Goal: Information Seeking & Learning: Learn about a topic

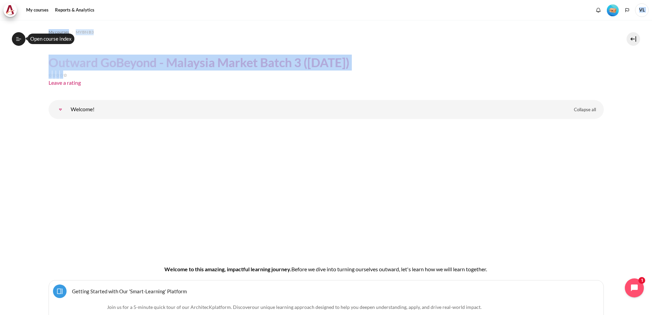
click at [440, 47] on div "Skip to main content Open course index Completed 0% 0 / 25 Expand Collapse" at bounding box center [326, 157] width 652 height 315
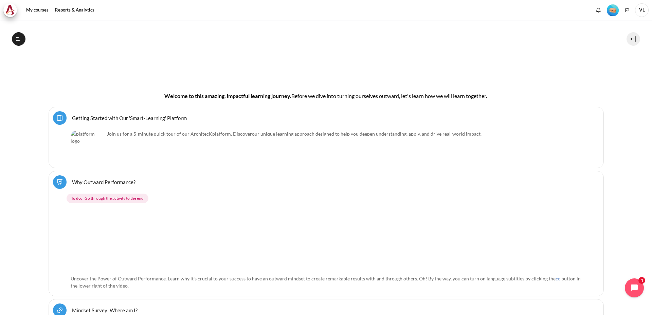
scroll to position [181, 0]
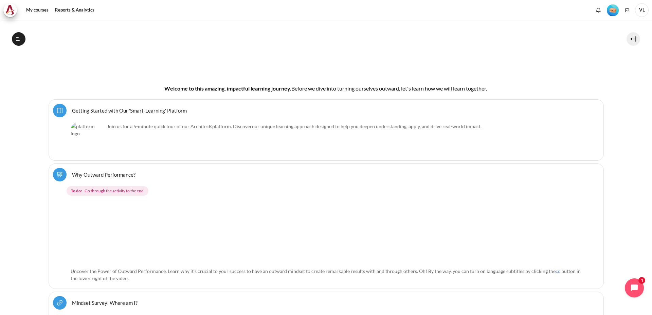
click at [165, 109] on link "Getting Started with Our 'Smart-Learning' Platform Page" at bounding box center [129, 110] width 115 height 6
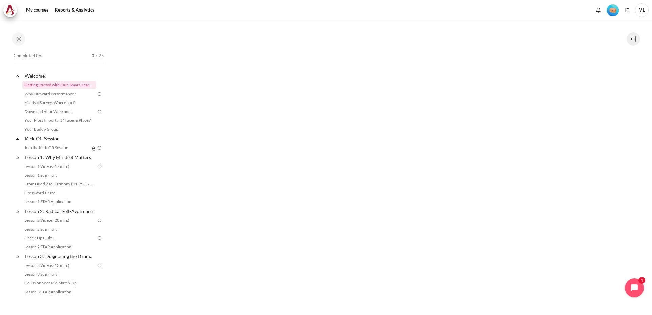
scroll to position [204, 0]
click at [62, 94] on link "Why Outward Performance?" at bounding box center [59, 94] width 74 height 8
click at [56, 102] on link "Mindset Survey: Where am I?" at bounding box center [59, 103] width 74 height 8
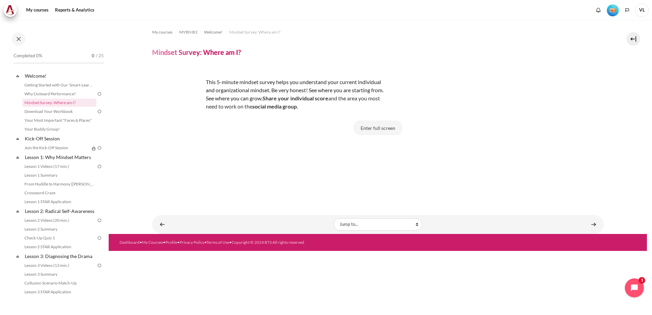
click at [389, 129] on button "Enter full screen" at bounding box center [377, 128] width 49 height 14
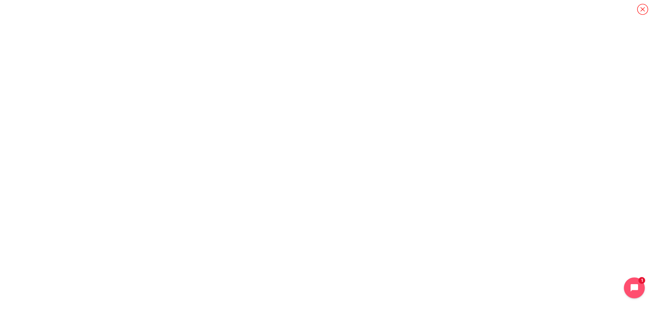
click at [634, 286] on icon "Open chat widget" at bounding box center [638, 288] width 11 height 11
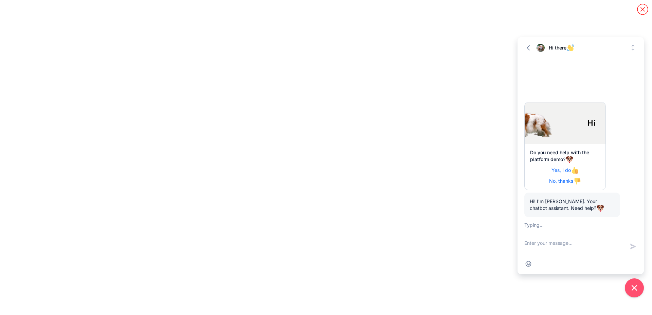
scroll to position [32, 0]
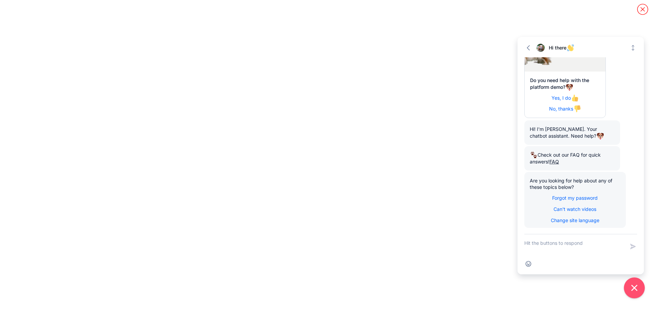
click at [639, 292] on button "Close chat widget" at bounding box center [634, 288] width 21 height 21
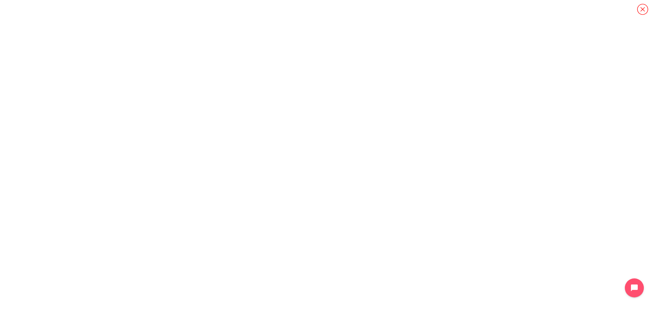
click at [645, 12] on icon "Content" at bounding box center [642, 9] width 12 height 12
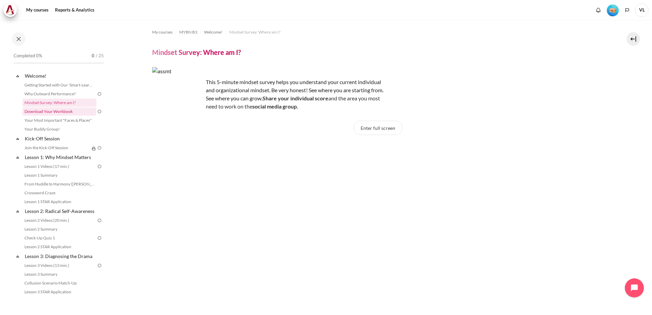
click at [47, 111] on link "Download Your Workbook" at bounding box center [59, 112] width 74 height 8
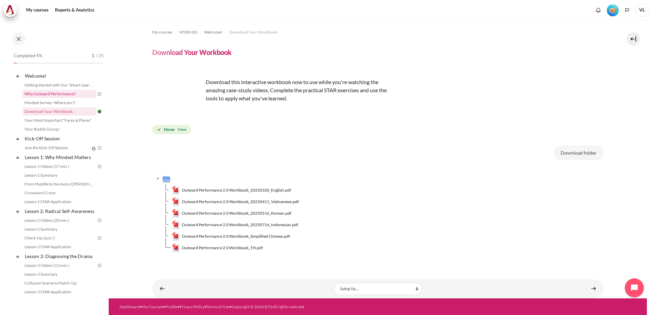
click at [61, 97] on link "Why Outward Performance?" at bounding box center [59, 94] width 74 height 8
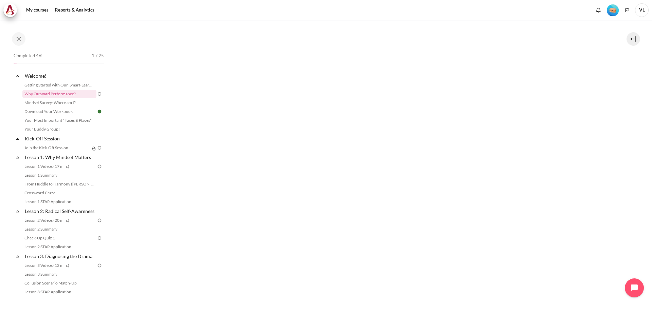
scroll to position [222, 0]
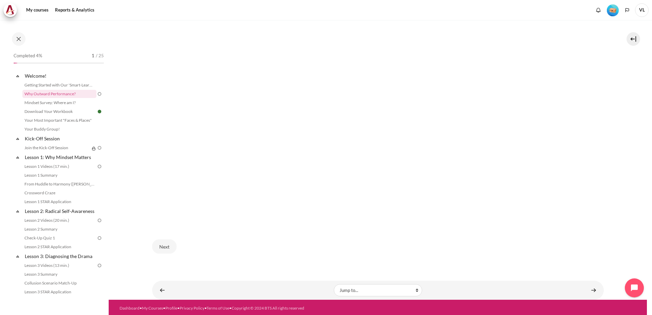
drag, startPoint x: 163, startPoint y: 243, endPoint x: 210, endPoint y: 244, distance: 47.2
click at [163, 243] on button "Next" at bounding box center [164, 247] width 24 height 14
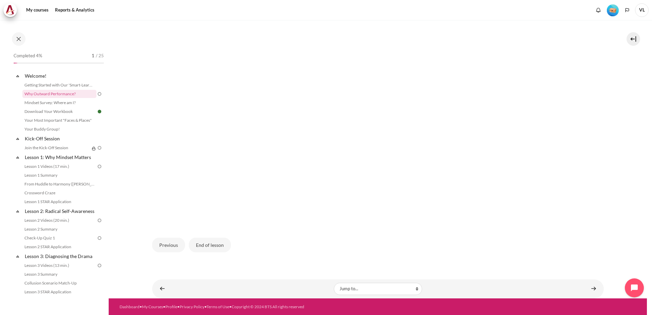
scroll to position [228, 0]
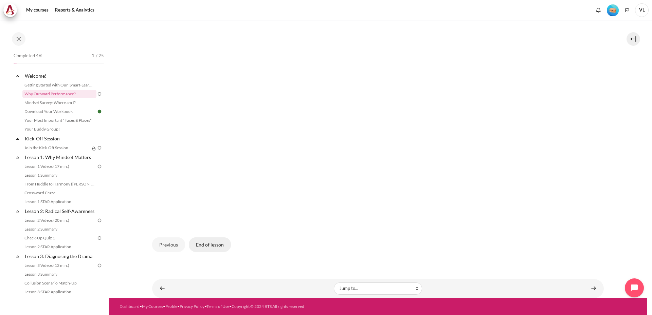
click at [216, 247] on button "End of lesson" at bounding box center [210, 245] width 42 height 14
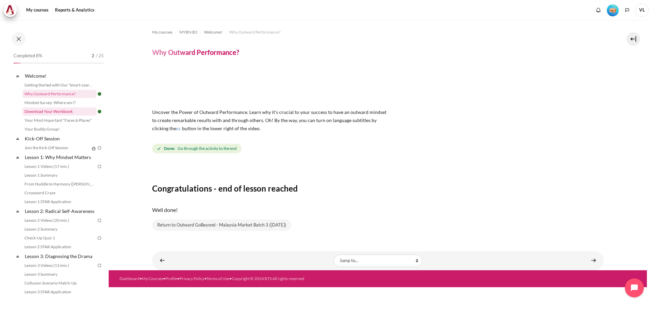
click at [64, 111] on link "Download Your Workbook" at bounding box center [59, 112] width 74 height 8
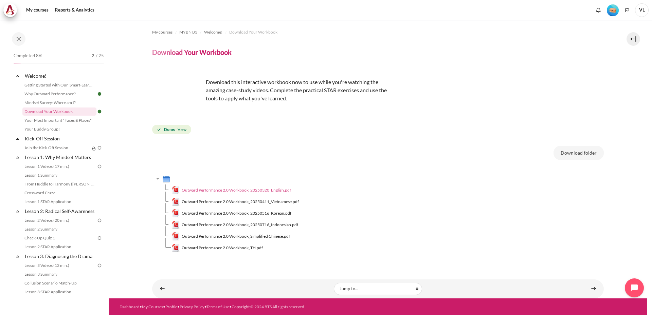
click at [283, 188] on span "Outward Performance 2.0 Workbook_20250320_English.pdf" at bounding box center [236, 190] width 109 height 6
click at [378, 164] on div "Download folder Outward Performance 2.0 Workbook_20250320_English.pdf Outward P…" at bounding box center [377, 202] width 451 height 113
